Goal: Find specific page/section: Find specific page/section

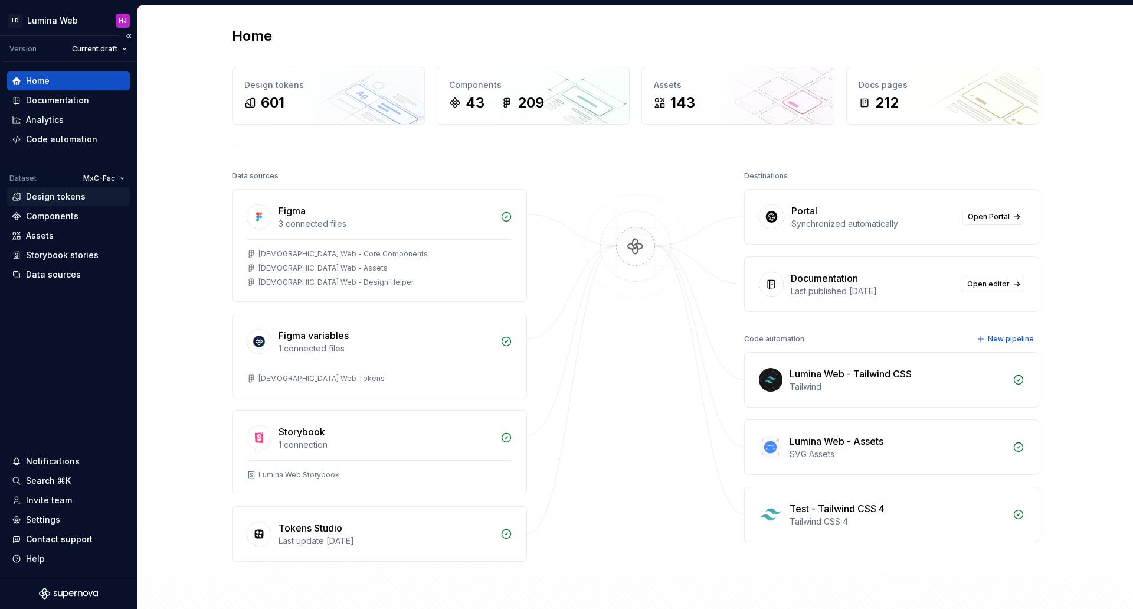
click at [40, 198] on div "Design tokens" at bounding box center [56, 197] width 60 height 12
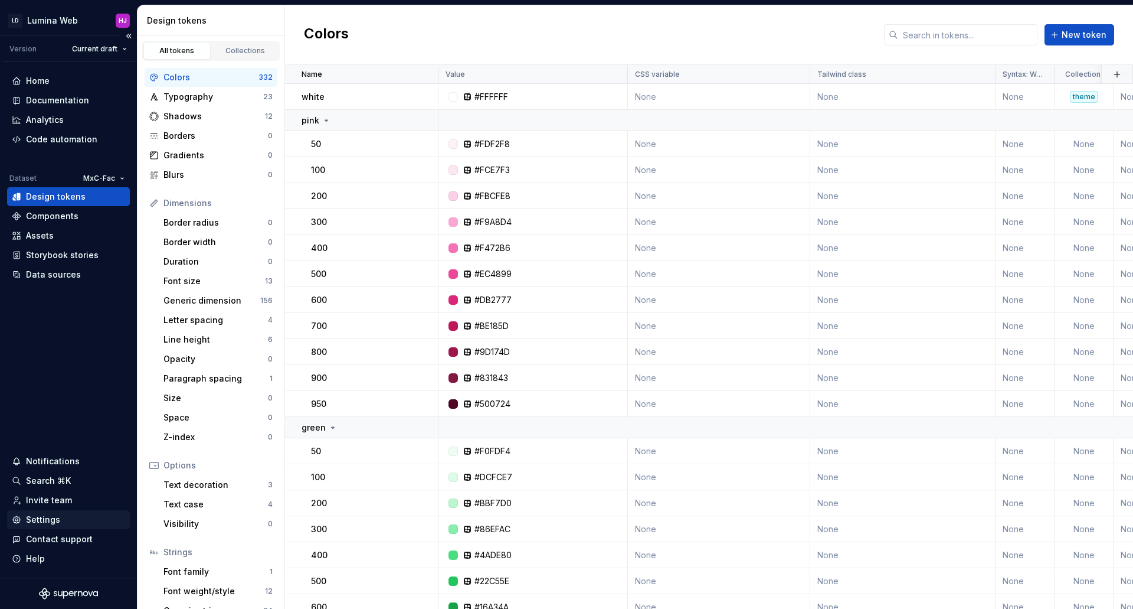
click at [38, 520] on div "Settings" at bounding box center [43, 520] width 34 height 12
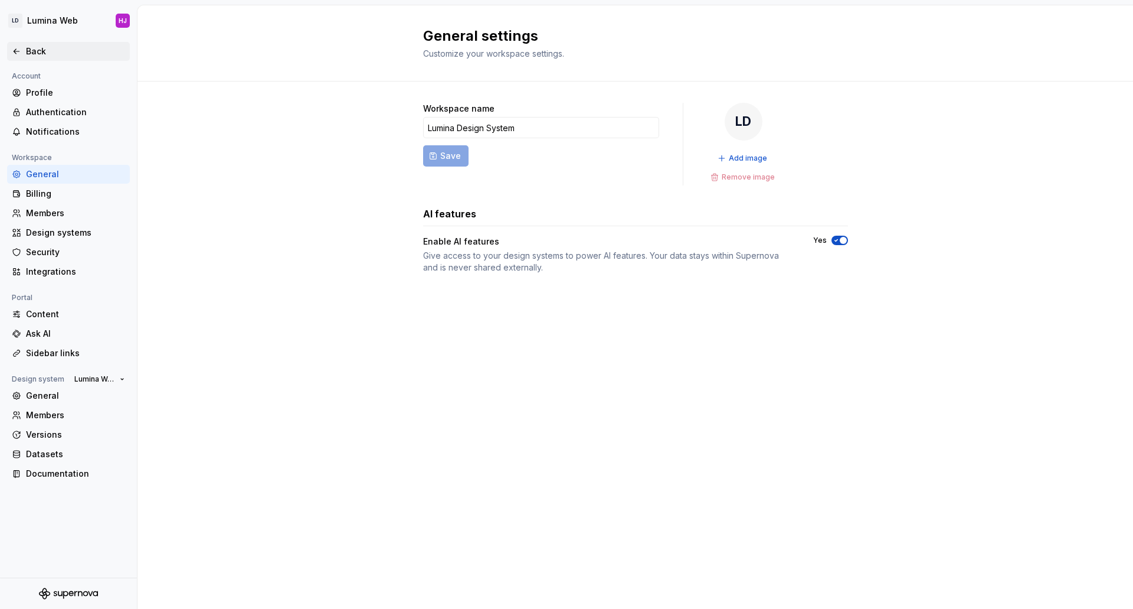
click at [28, 52] on div "Back" at bounding box center [75, 51] width 99 height 12
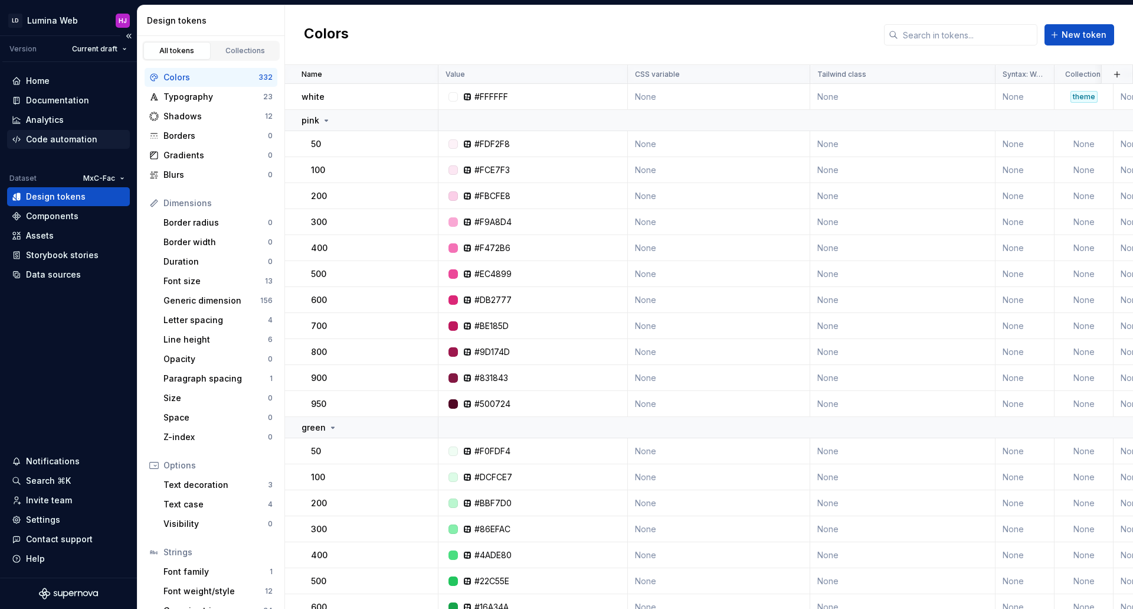
click at [60, 136] on div "Code automation" at bounding box center [61, 139] width 71 height 12
